Goal: Information Seeking & Learning: Learn about a topic

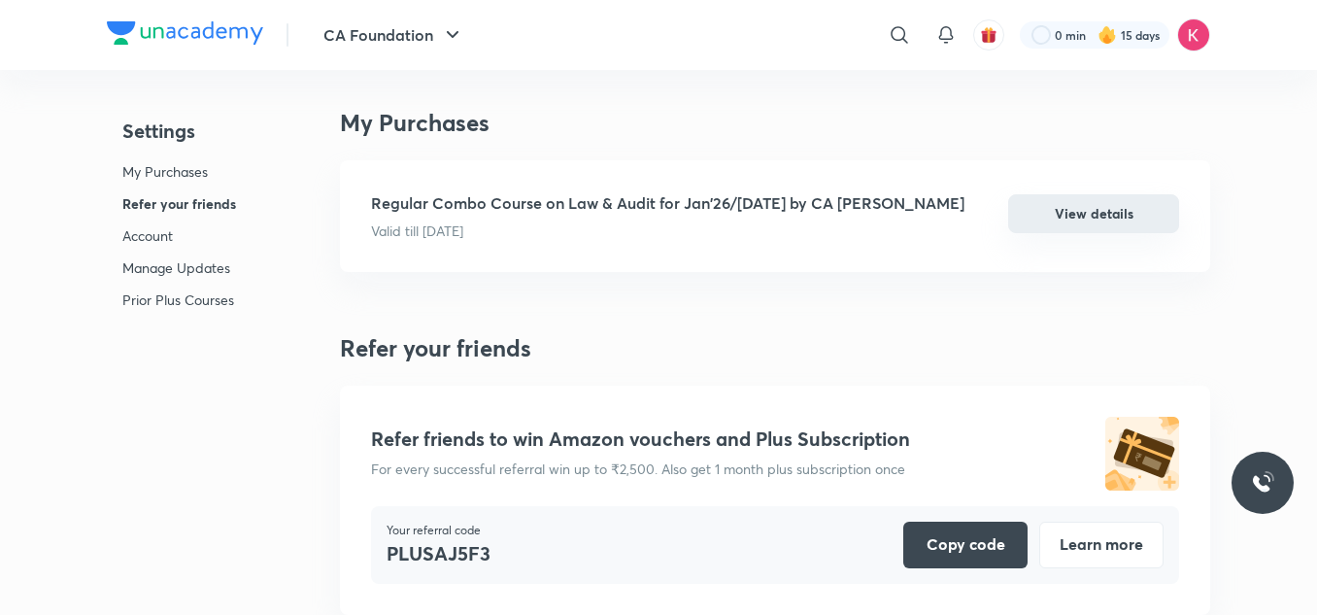
click at [1094, 212] on button "View details" at bounding box center [1093, 213] width 171 height 39
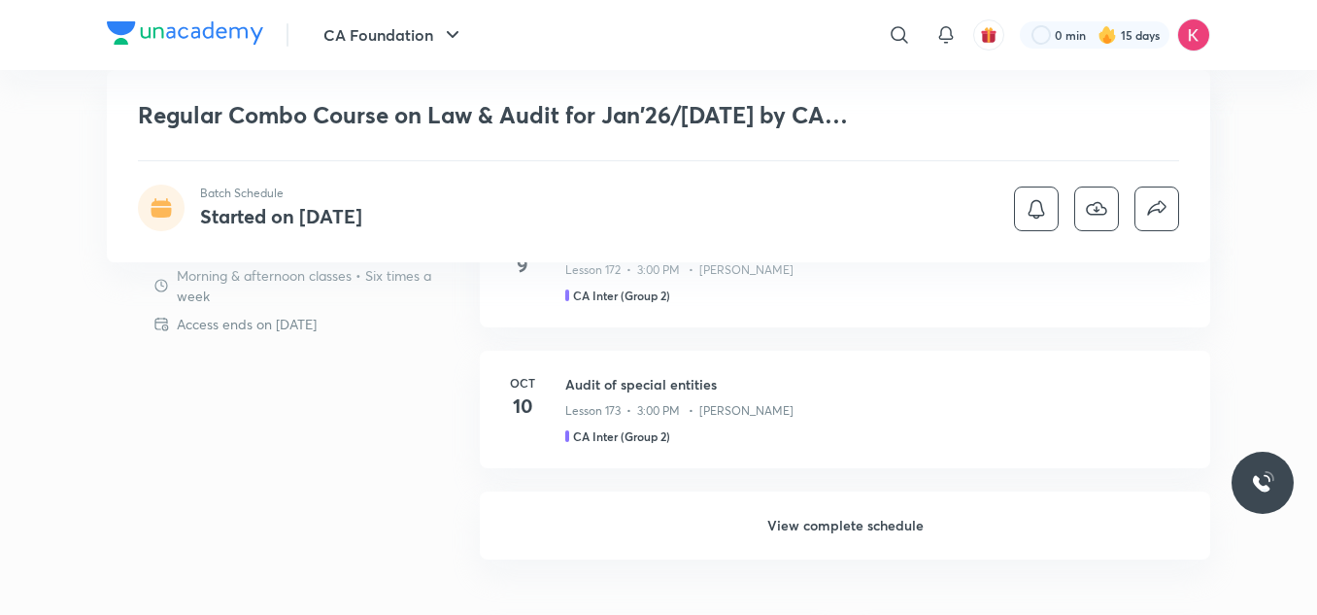
scroll to position [1150, 0]
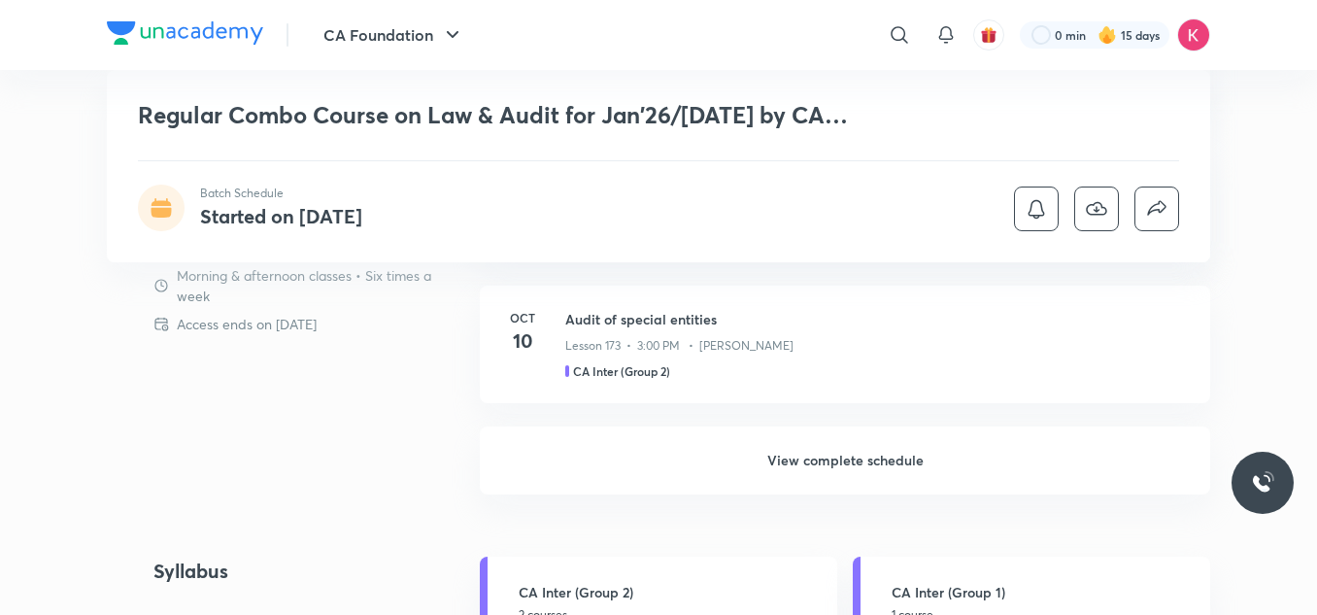
click at [689, 447] on h6 "View complete schedule" at bounding box center [845, 460] width 730 height 68
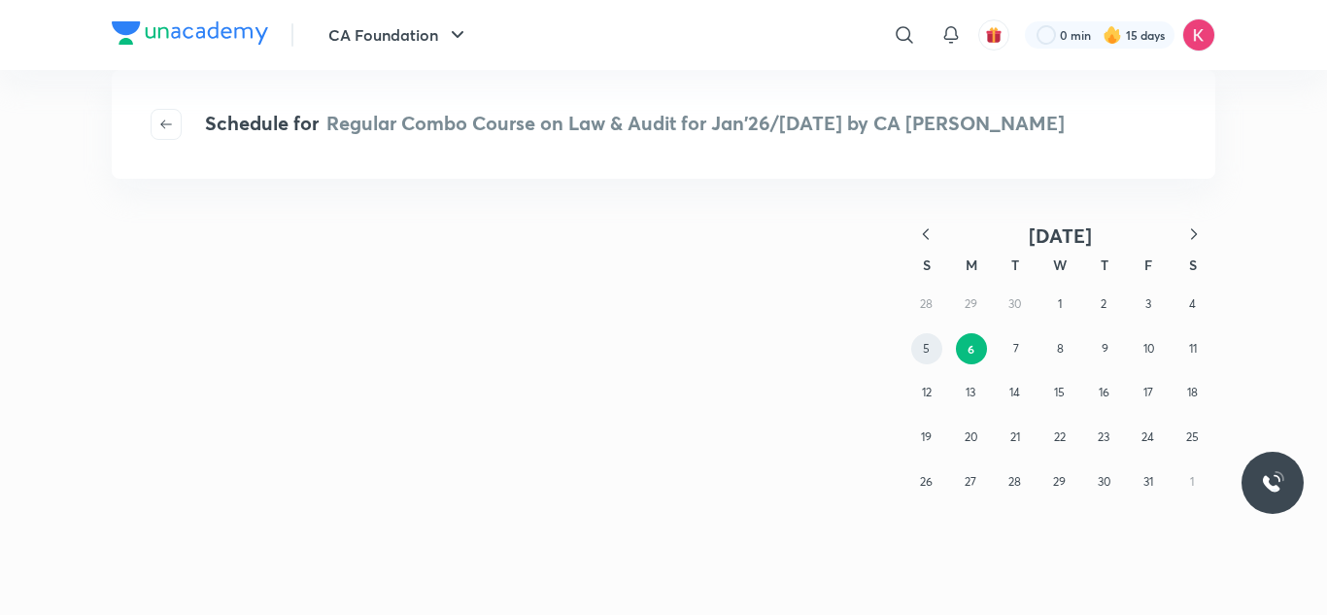
click at [922, 350] on button "5" at bounding box center [926, 348] width 31 height 31
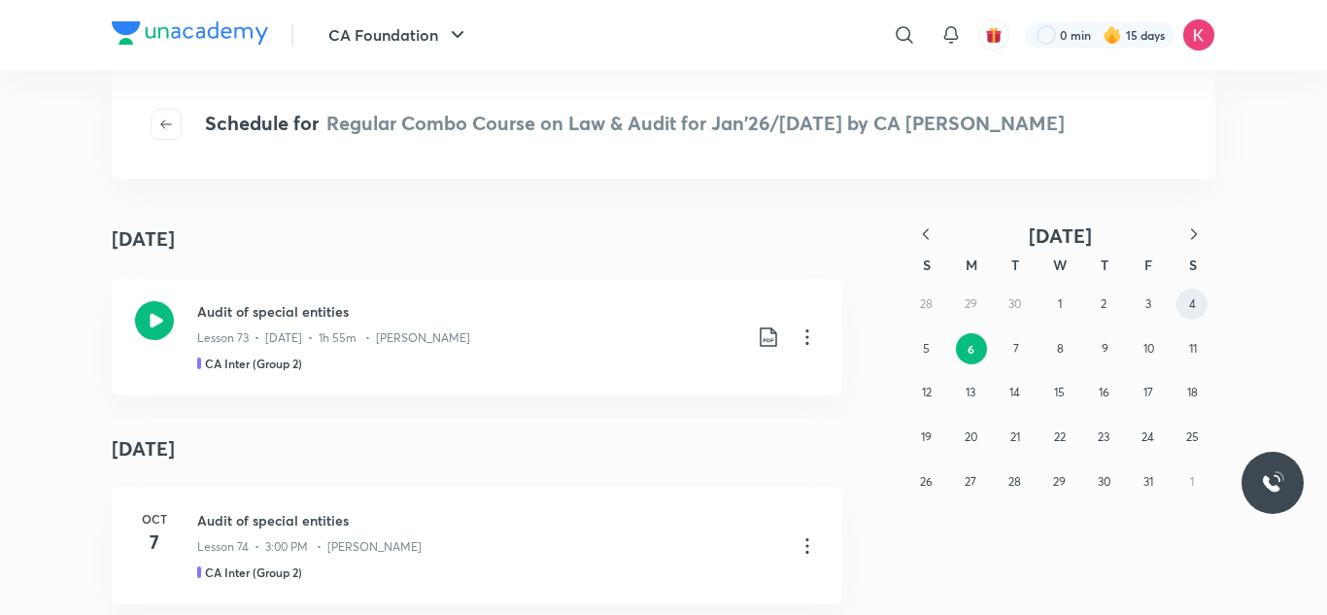
click at [1191, 306] on abbr "4" at bounding box center [1192, 303] width 7 height 15
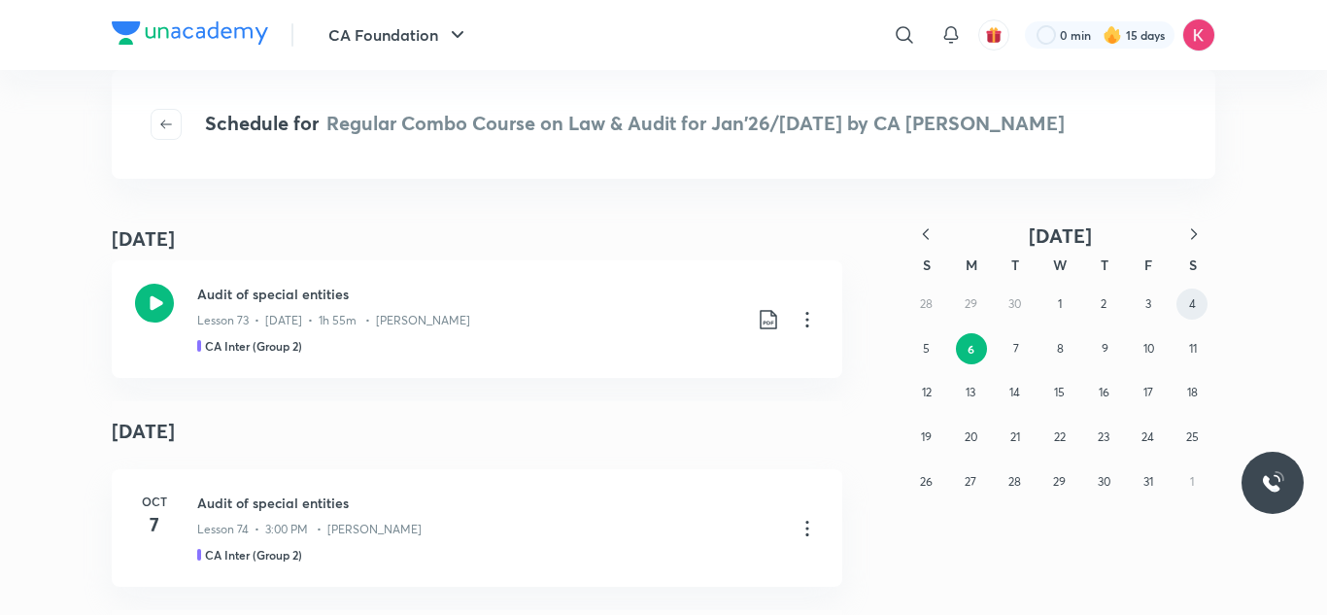
scroll to position [223, 0]
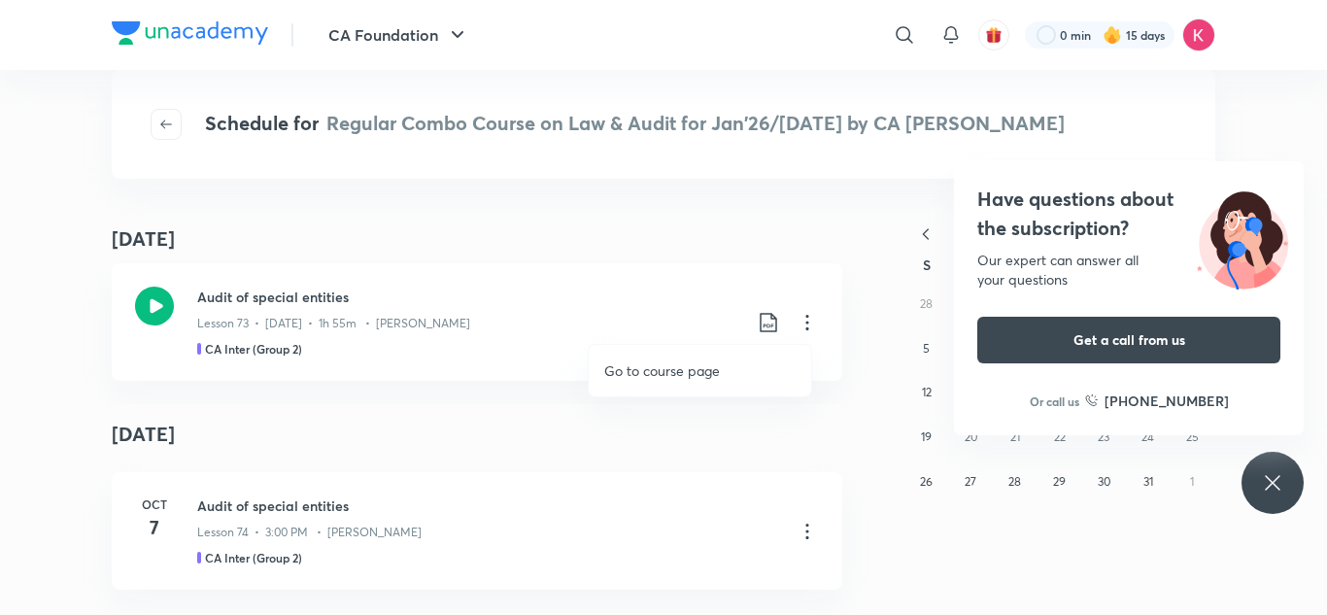
click at [797, 317] on div at bounding box center [663, 307] width 1327 height 615
click at [757, 315] on icon at bounding box center [768, 322] width 23 height 23
click at [632, 425] on p "With annotation" at bounding box center [615, 427] width 100 height 20
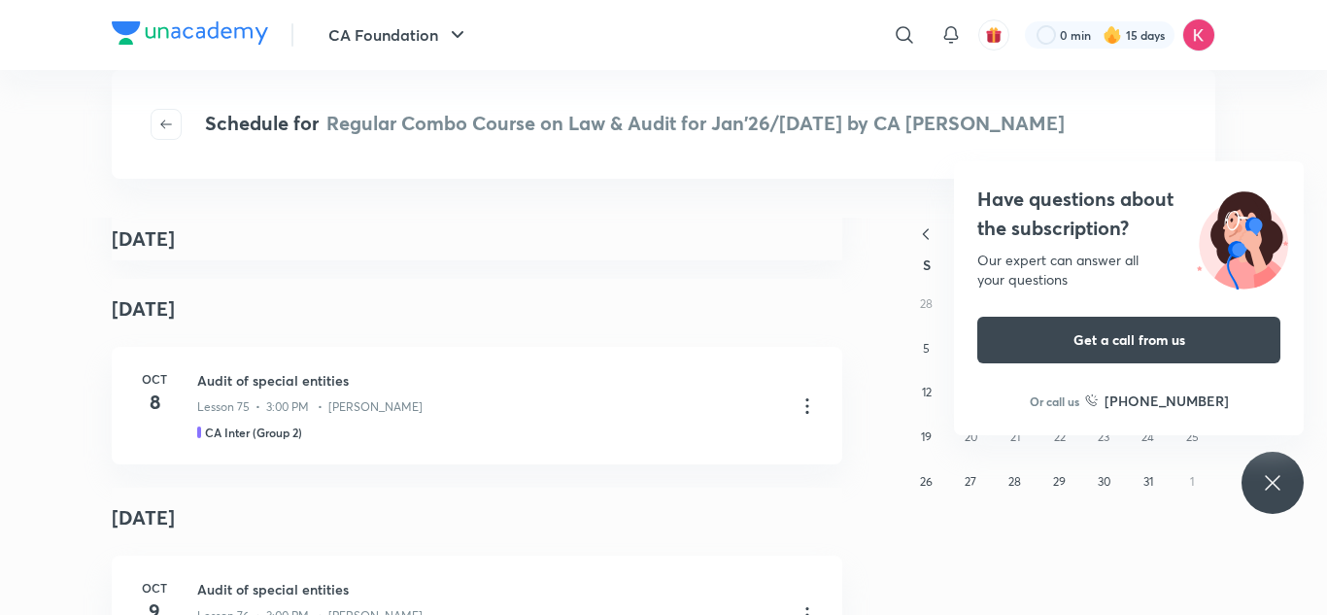
click at [1276, 486] on icon at bounding box center [1272, 482] width 15 height 15
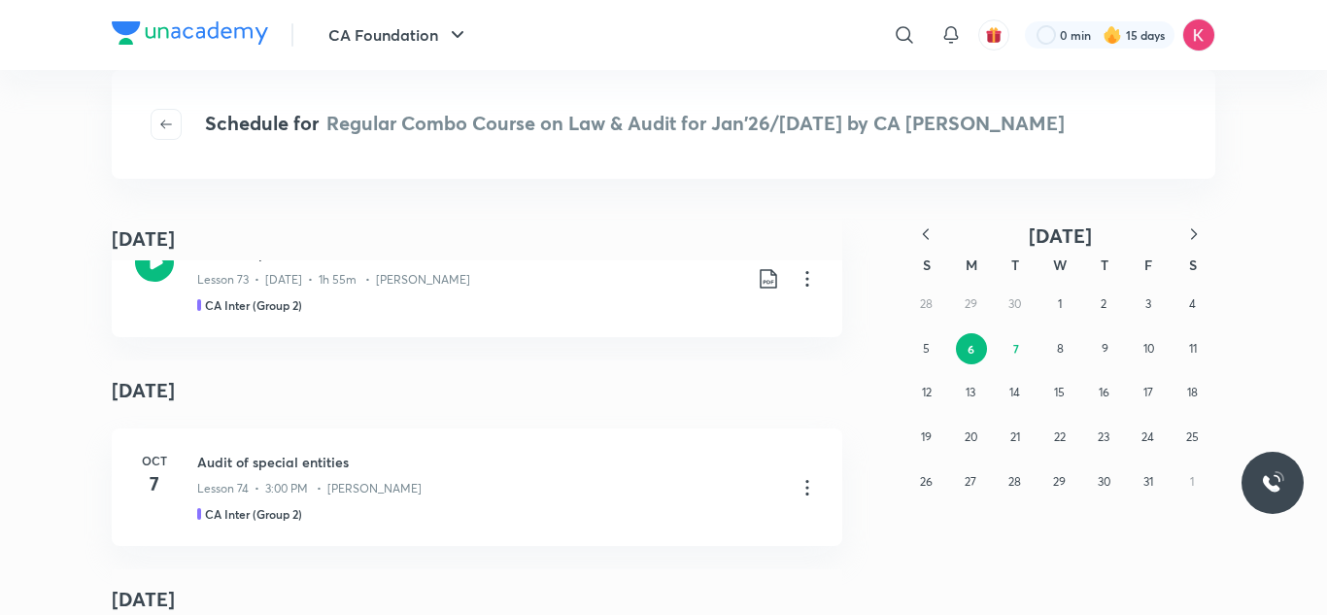
scroll to position [0, 0]
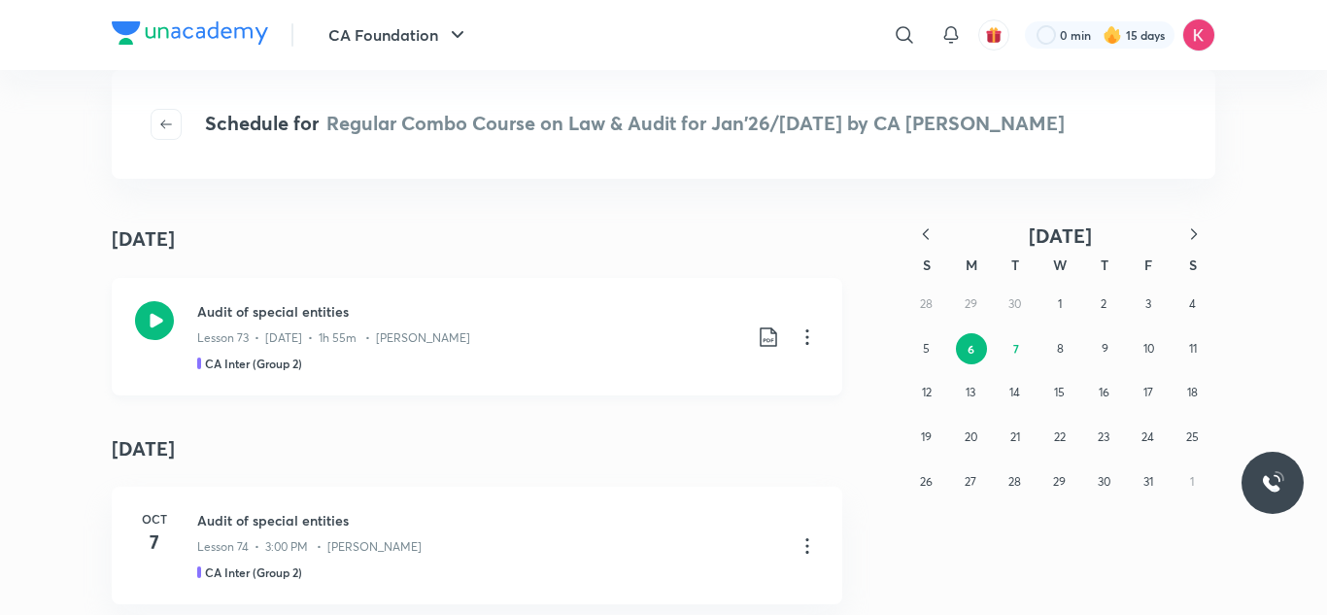
click at [142, 312] on icon at bounding box center [154, 320] width 39 height 39
